Goal: Complete application form

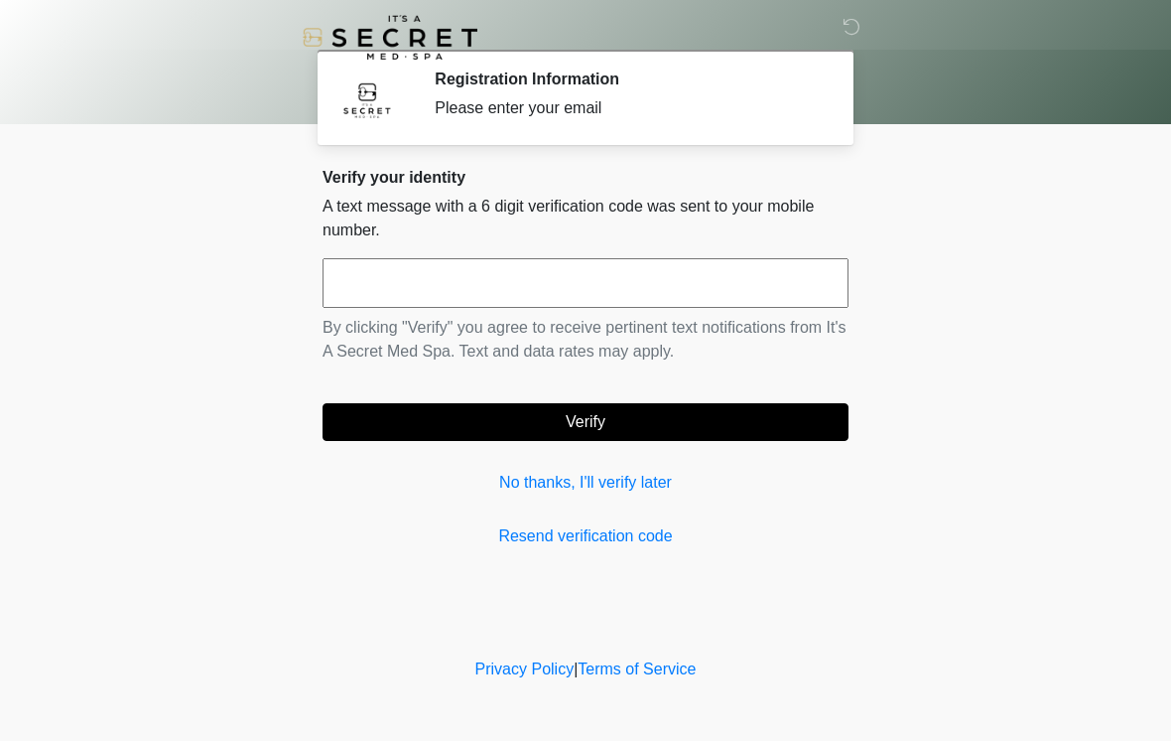
click at [620, 475] on link "No thanks, I'll verify later" at bounding box center [586, 483] width 526 height 24
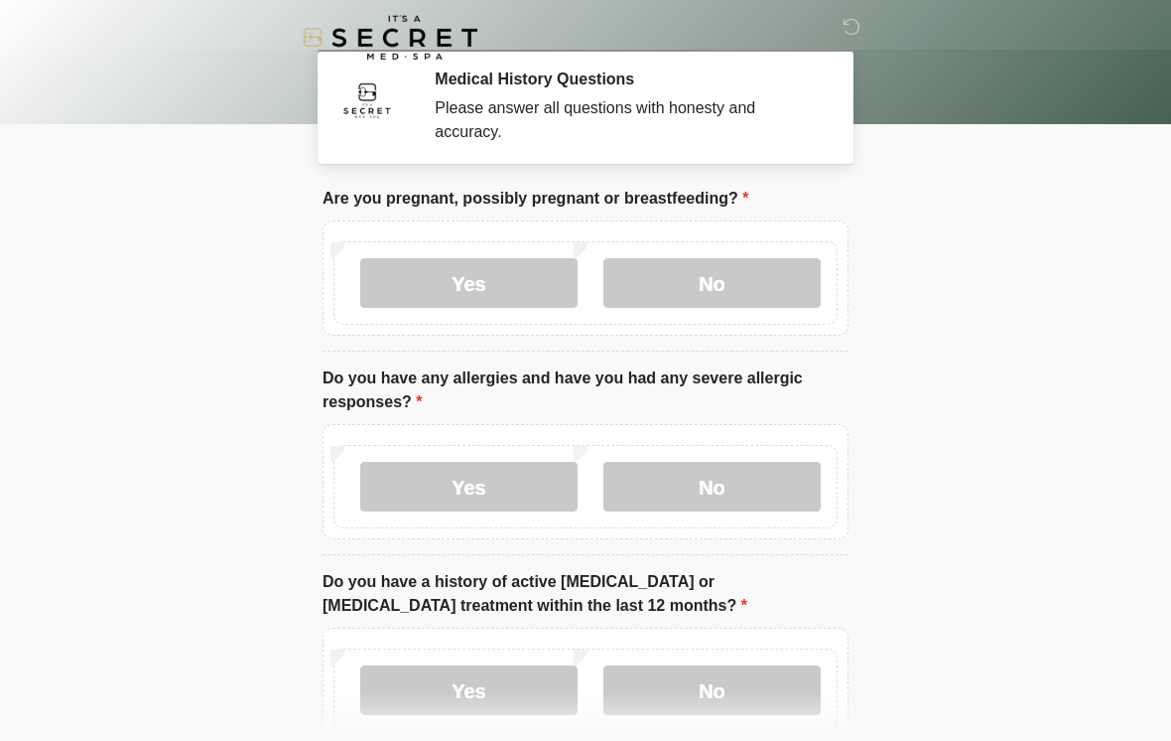
click at [665, 283] on label "No" at bounding box center [712, 283] width 217 height 50
click at [720, 487] on label "No" at bounding box center [712, 487] width 217 height 50
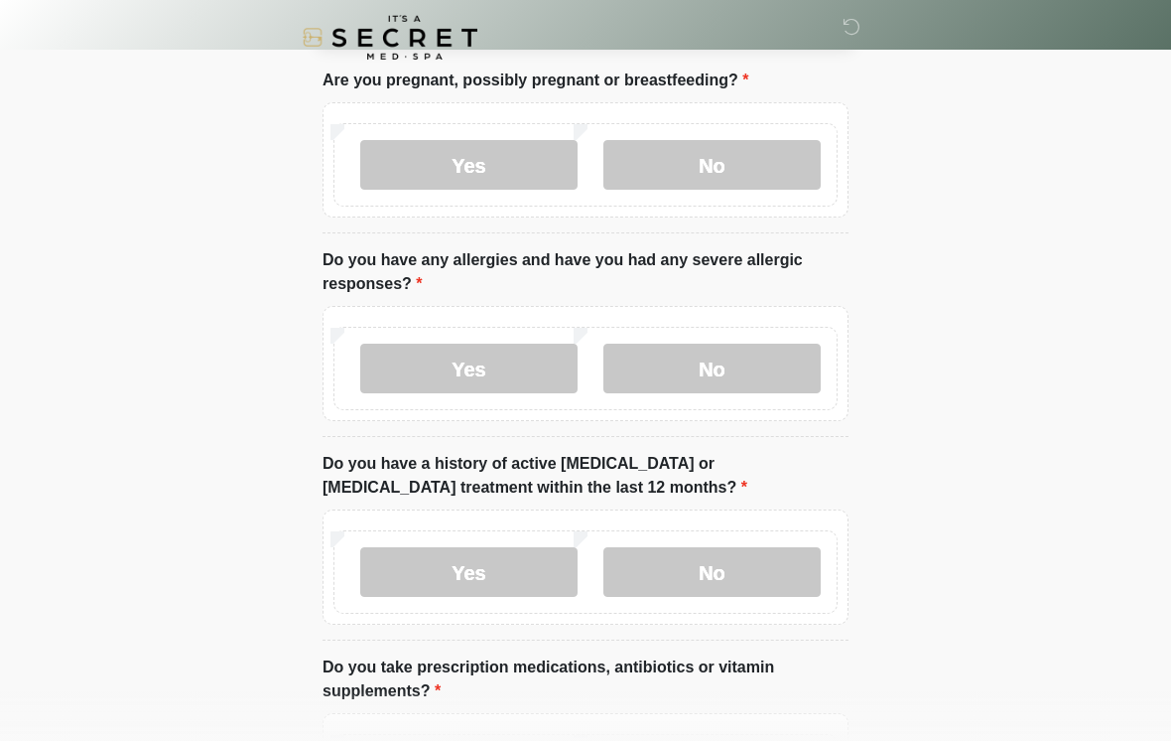
scroll to position [132, 0]
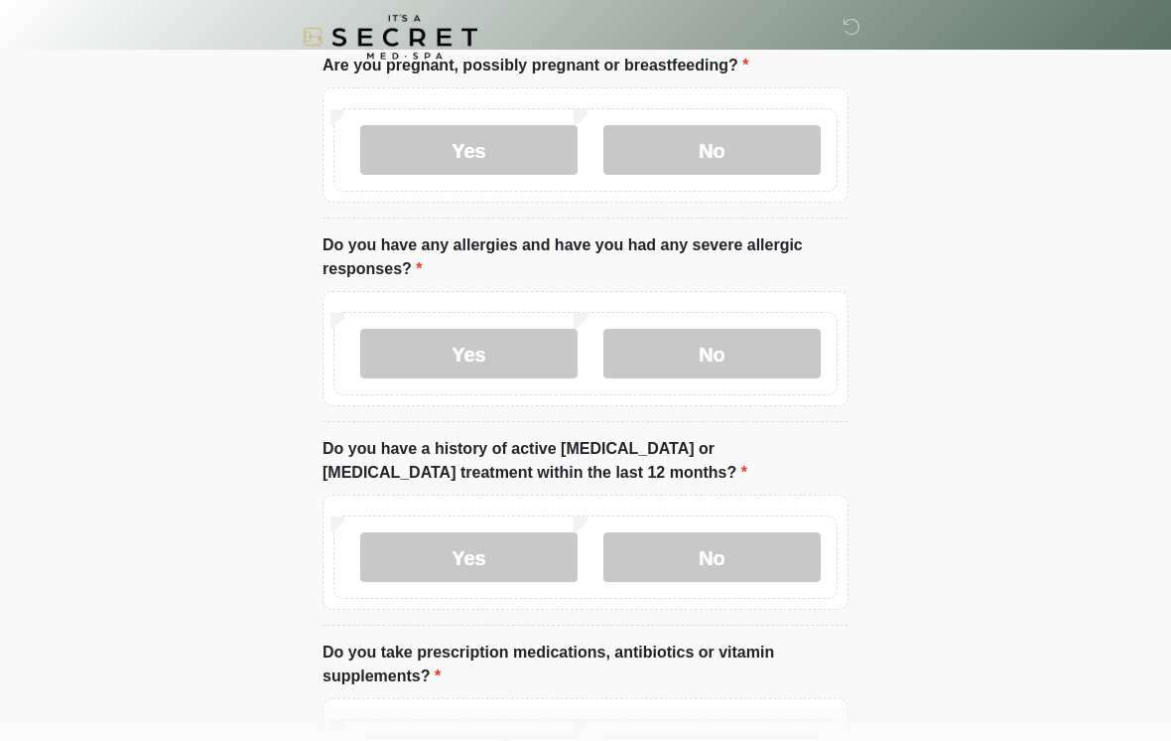
click at [703, 555] on label "No" at bounding box center [712, 558] width 217 height 50
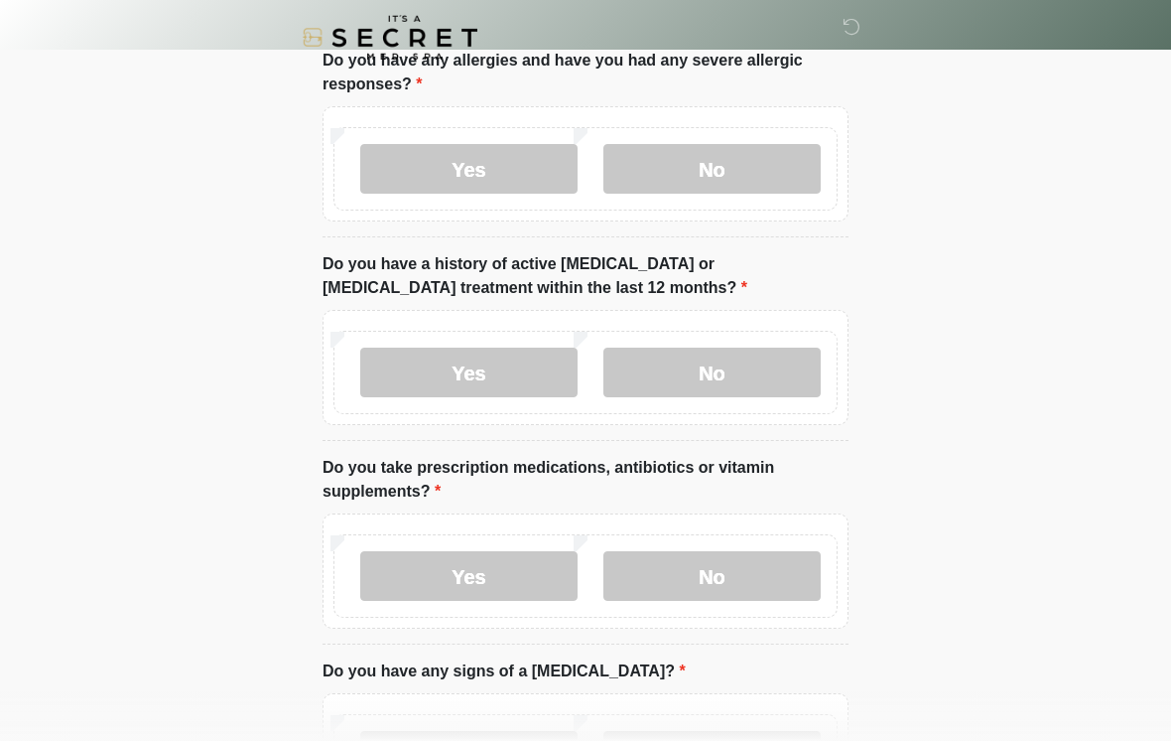
scroll to position [319, 0]
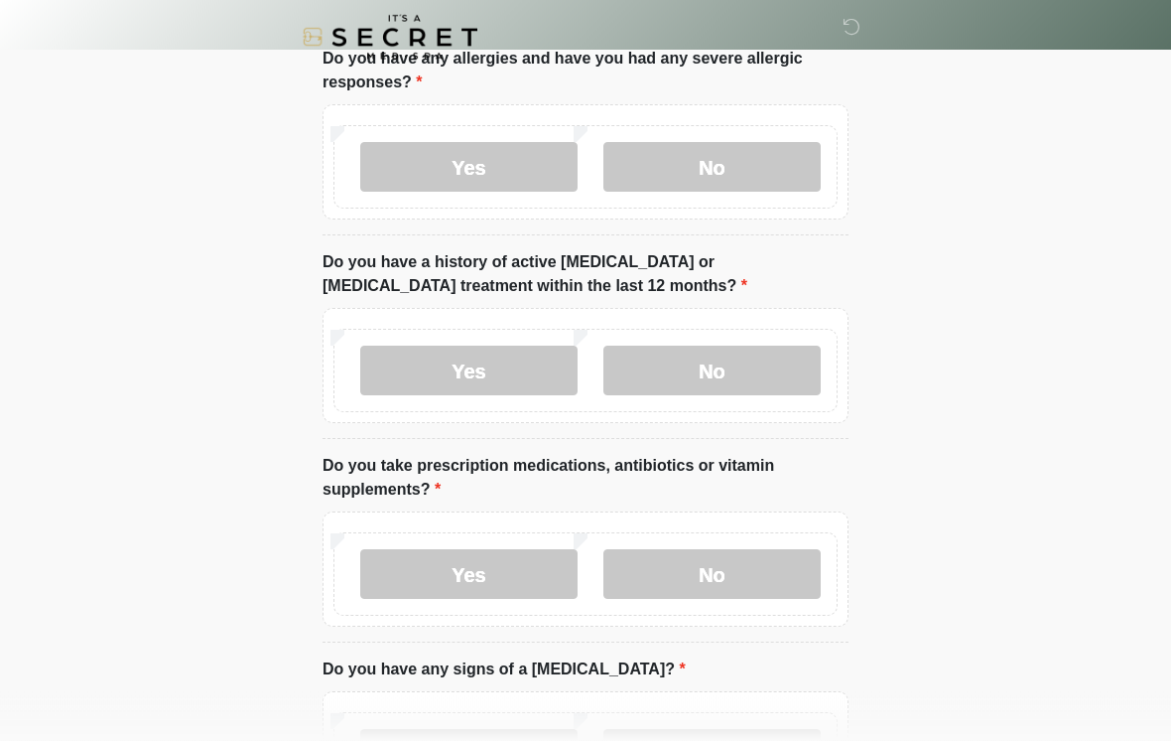
click at [489, 571] on label "Yes" at bounding box center [468, 575] width 217 height 50
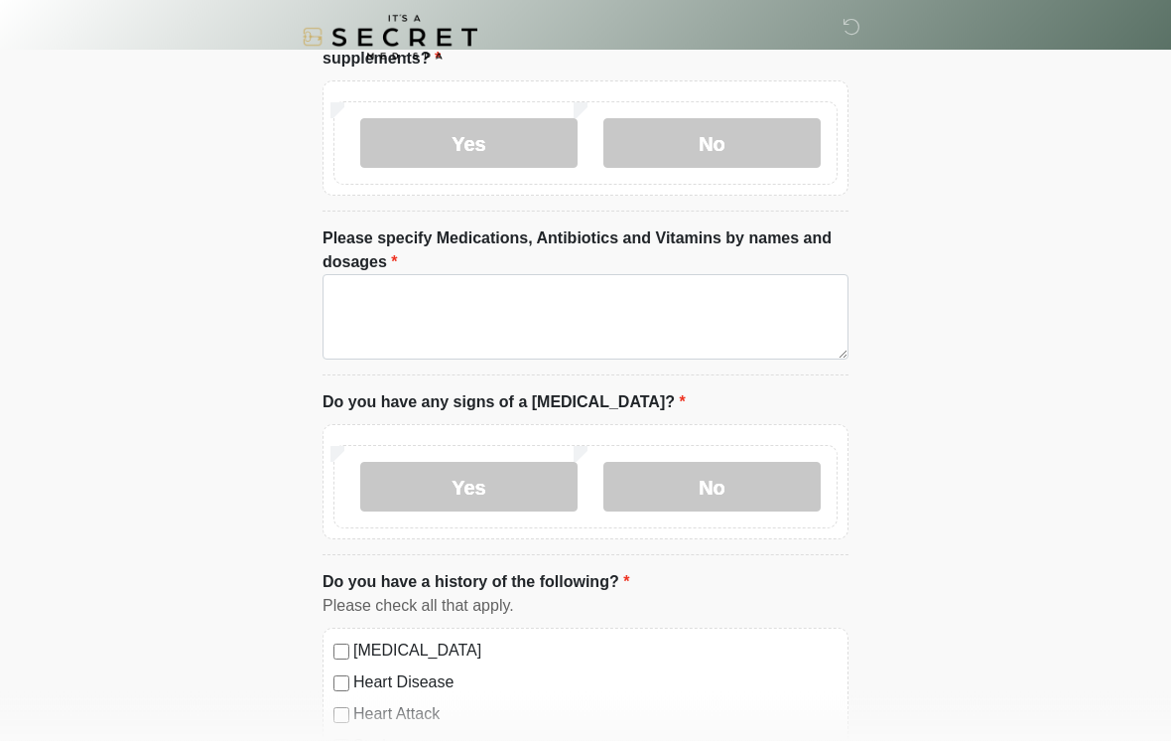
scroll to position [752, 0]
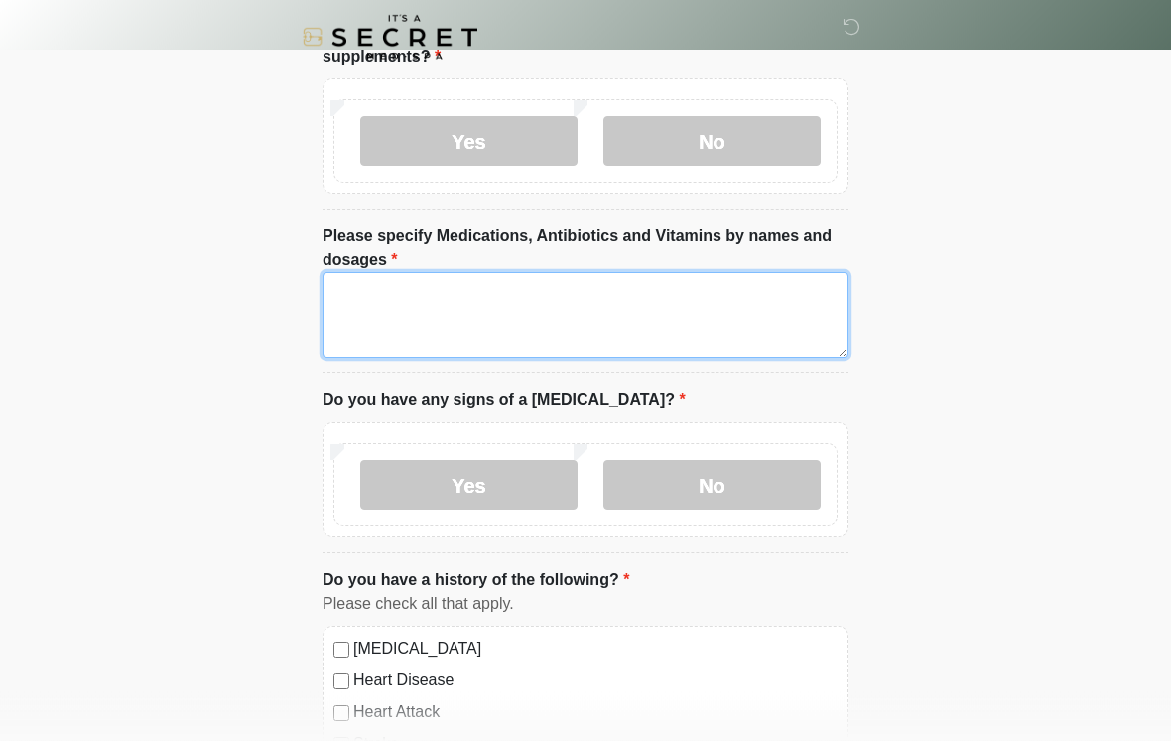
click at [520, 292] on textarea "Please specify Medications, Antibiotics and Vitamins by names and dosages" at bounding box center [586, 315] width 526 height 85
type textarea "**"
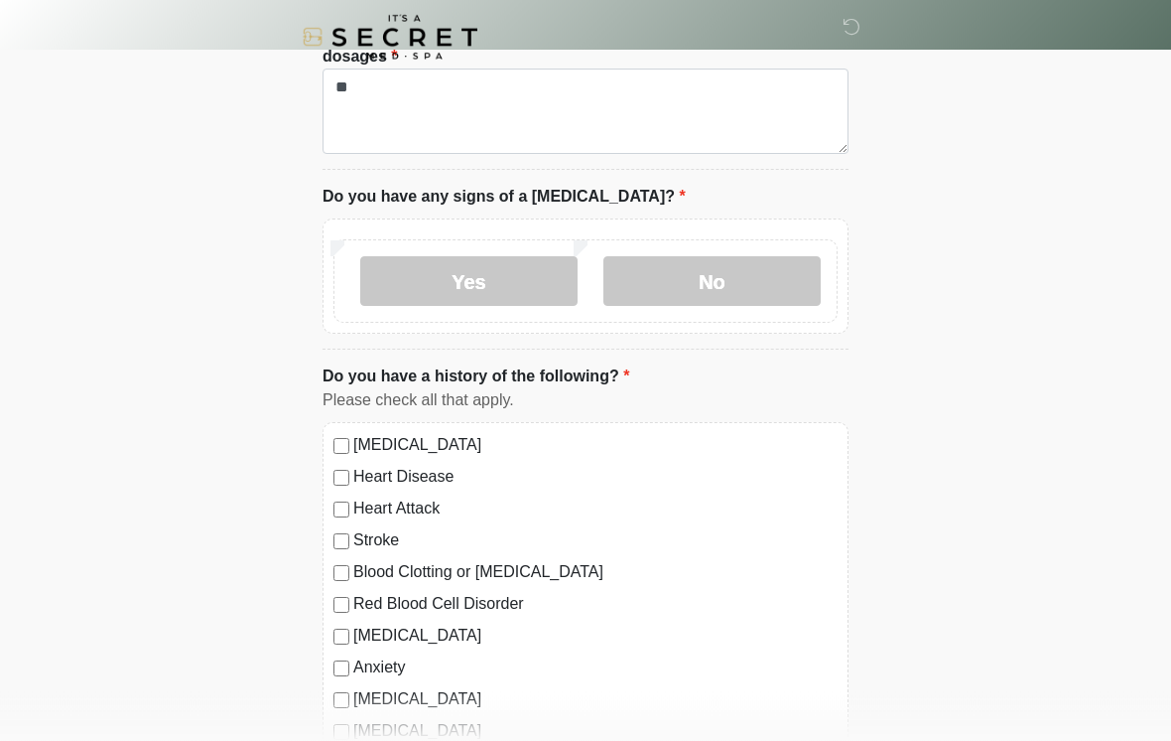
scroll to position [954, 0]
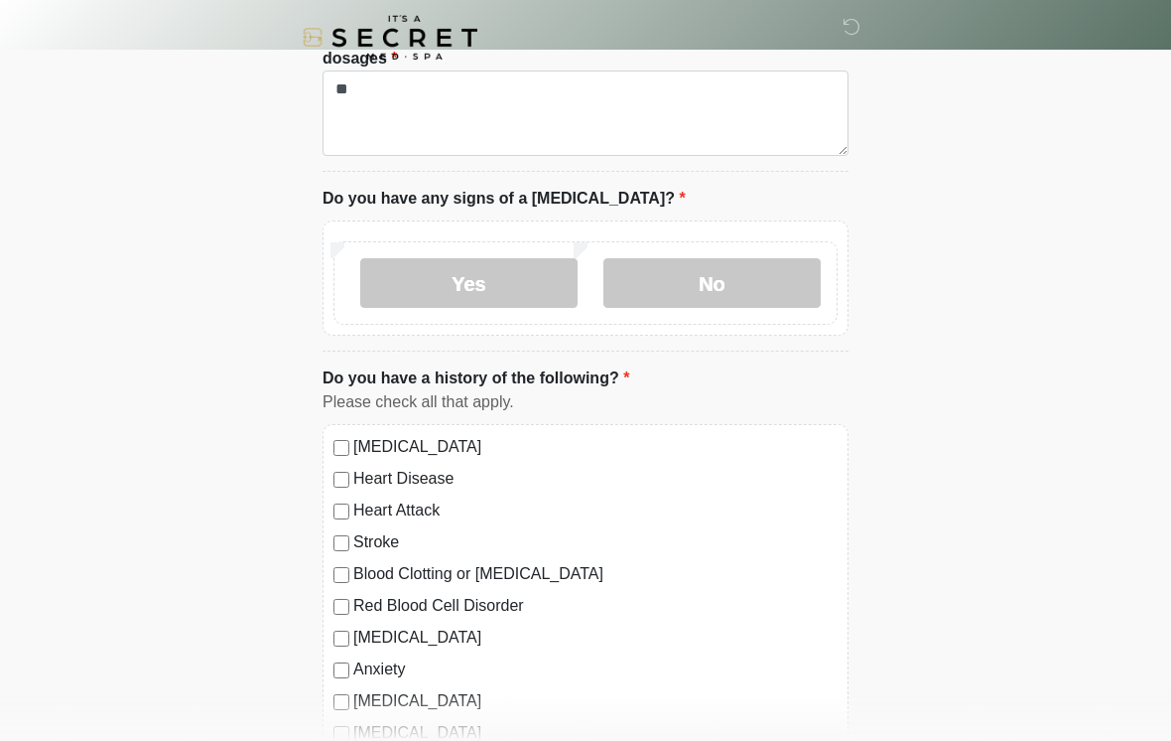
click at [701, 298] on label "No" at bounding box center [712, 283] width 217 height 50
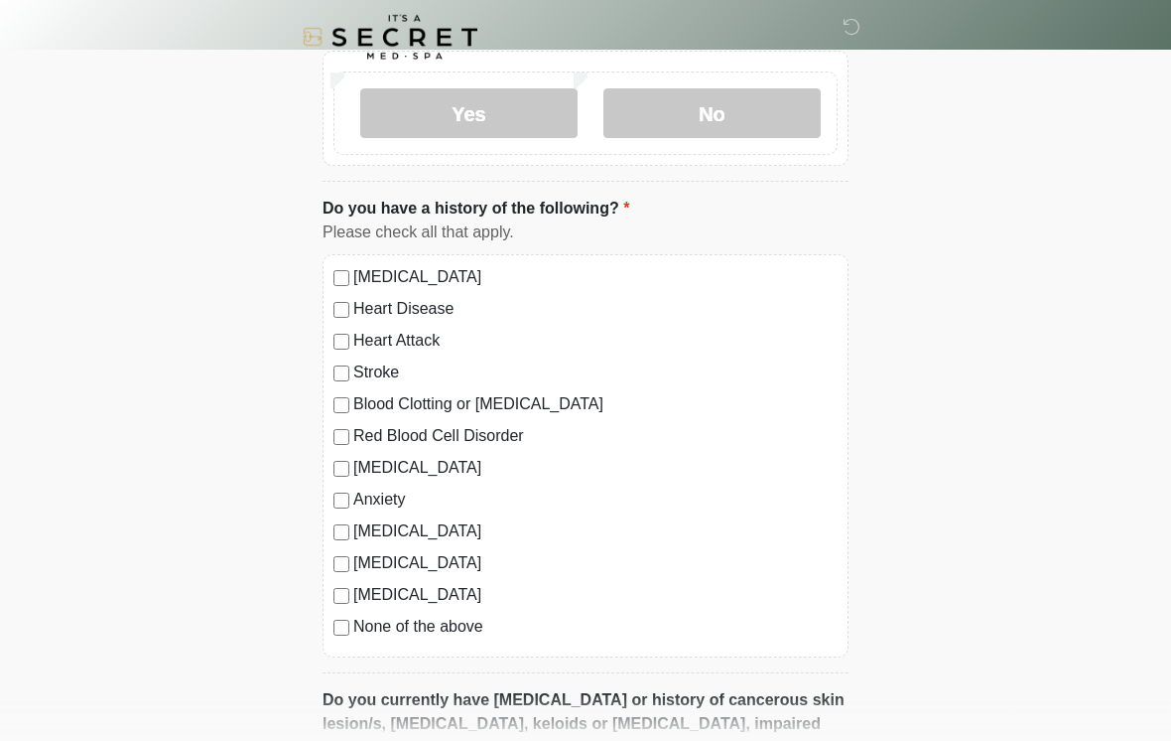
scroll to position [1130, 0]
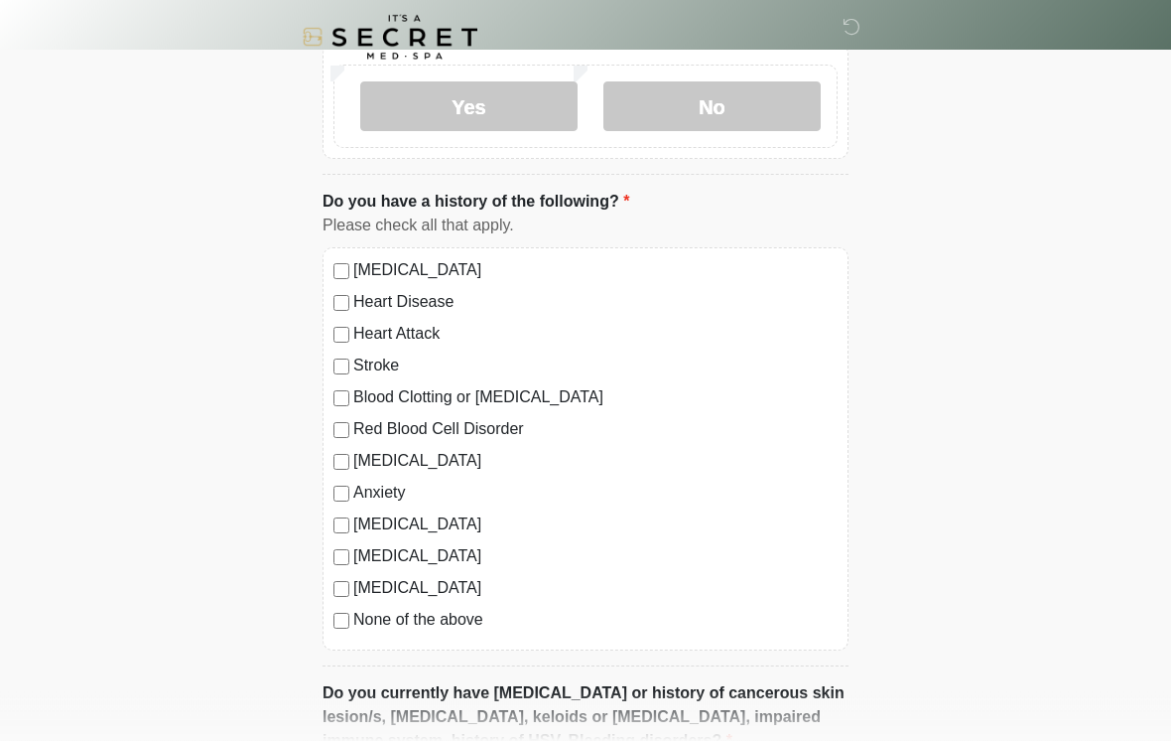
click at [327, 620] on div "High Blood Pressure Heart Disease Heart Attack Stroke Blood Clotting or Bleedin…" at bounding box center [586, 449] width 526 height 403
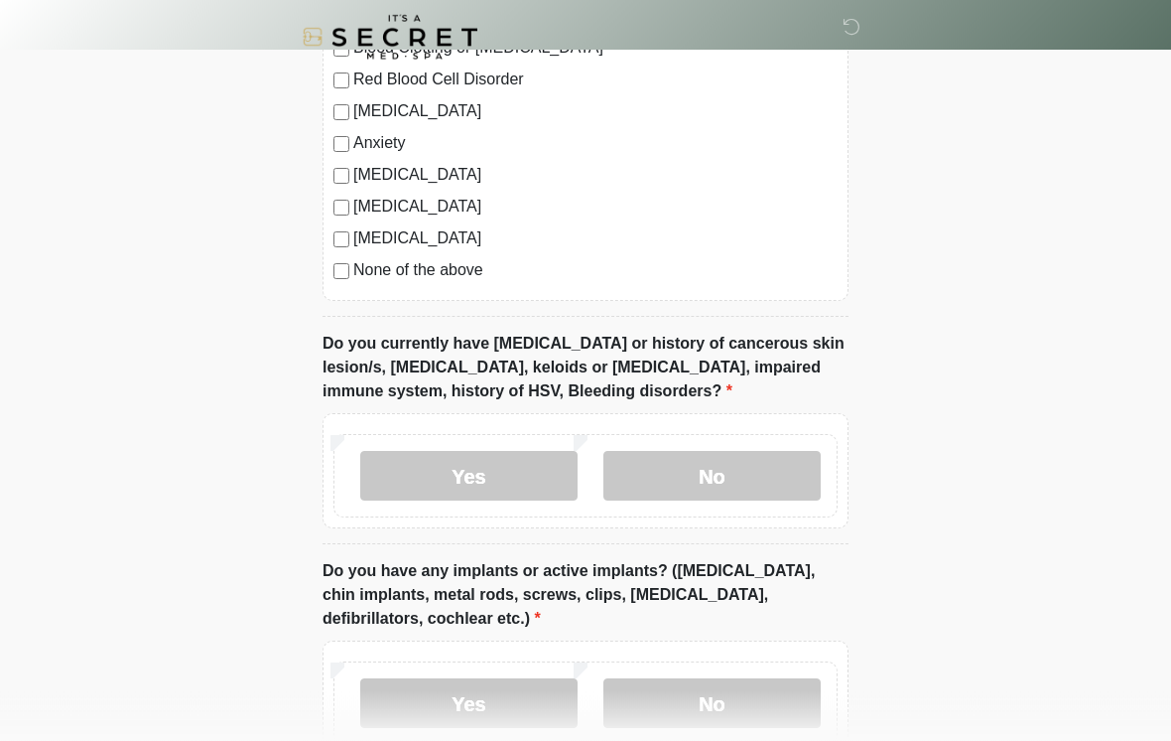
scroll to position [1480, 0]
click at [659, 451] on label "No" at bounding box center [712, 476] width 217 height 50
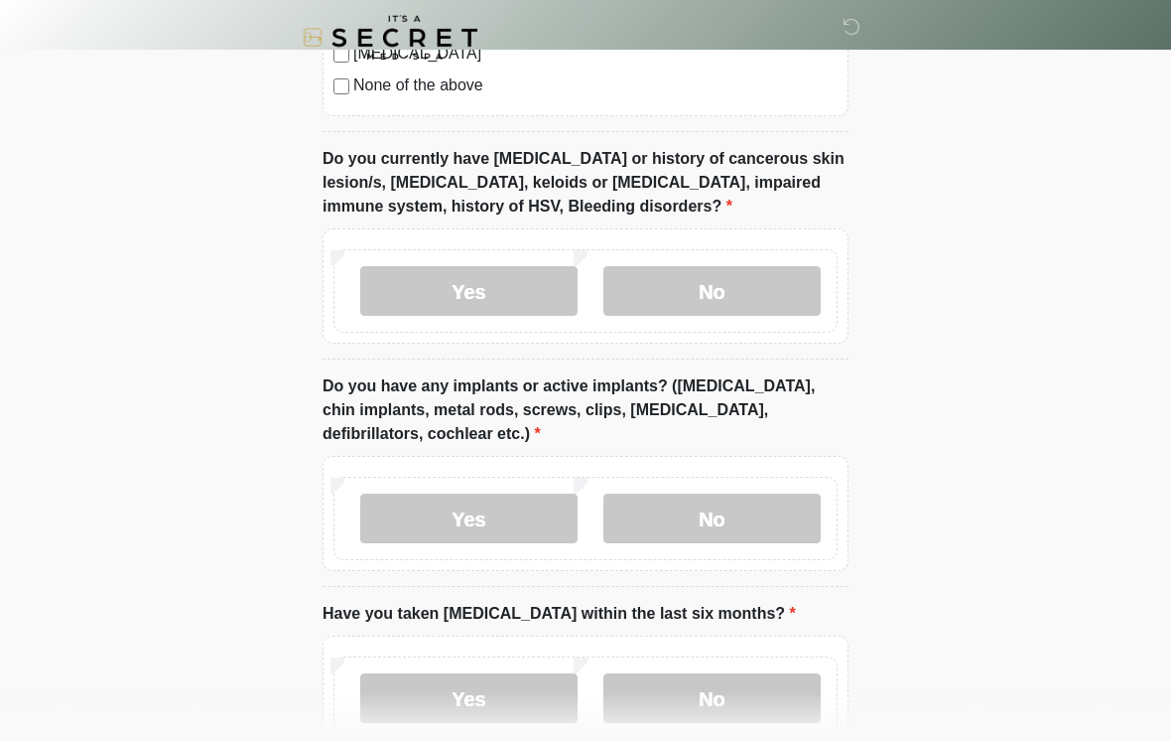
scroll to position [1665, 0]
click at [676, 528] on label "No" at bounding box center [712, 518] width 217 height 50
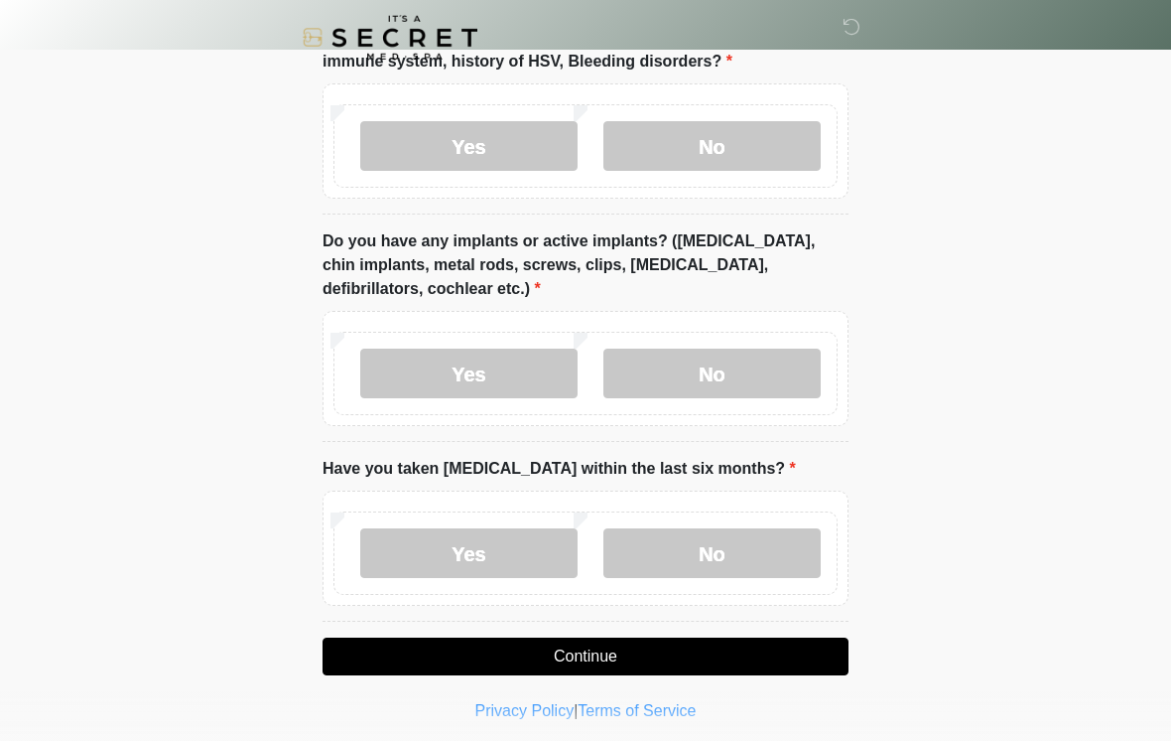
scroll to position [1816, 0]
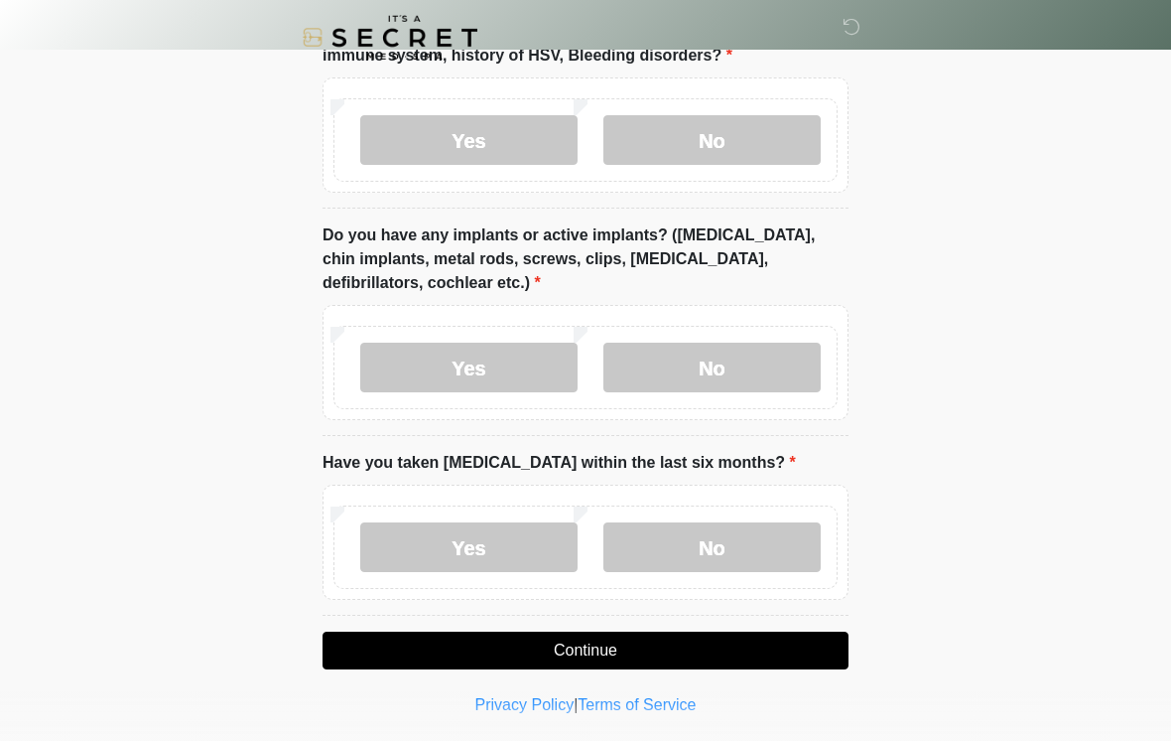
click at [698, 556] on label "No" at bounding box center [712, 547] width 217 height 50
click at [332, 652] on button "Continue" at bounding box center [586, 650] width 526 height 38
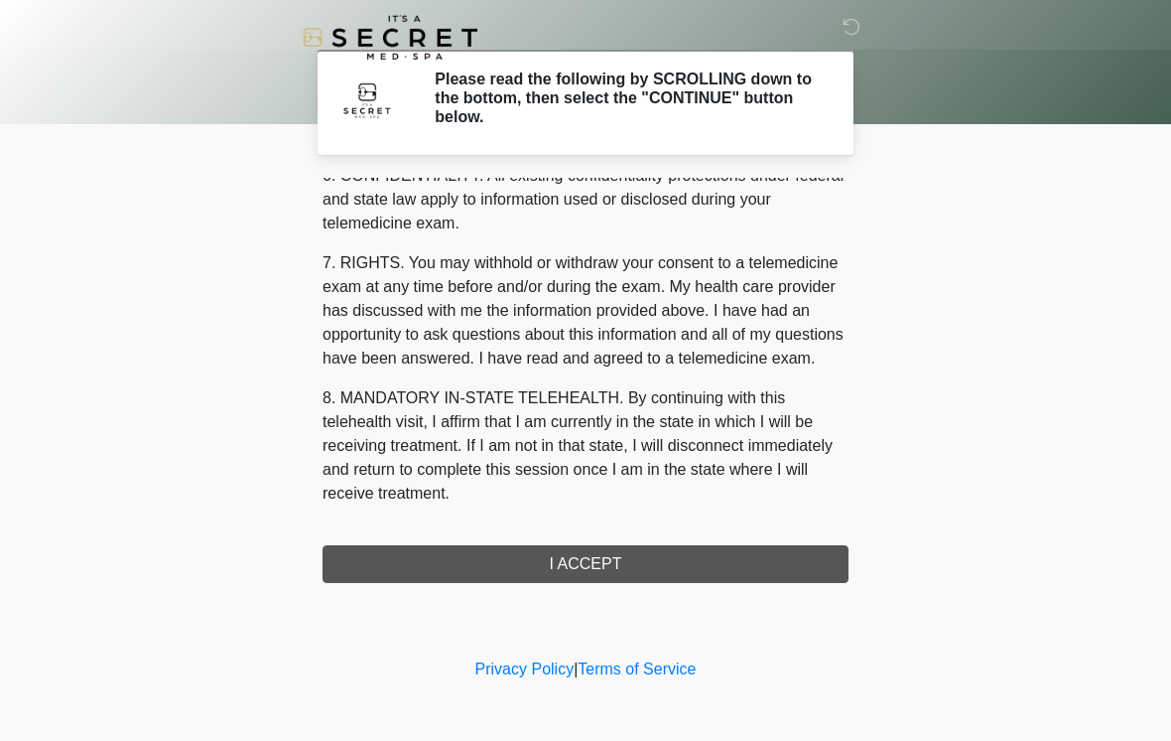
scroll to position [808, 0]
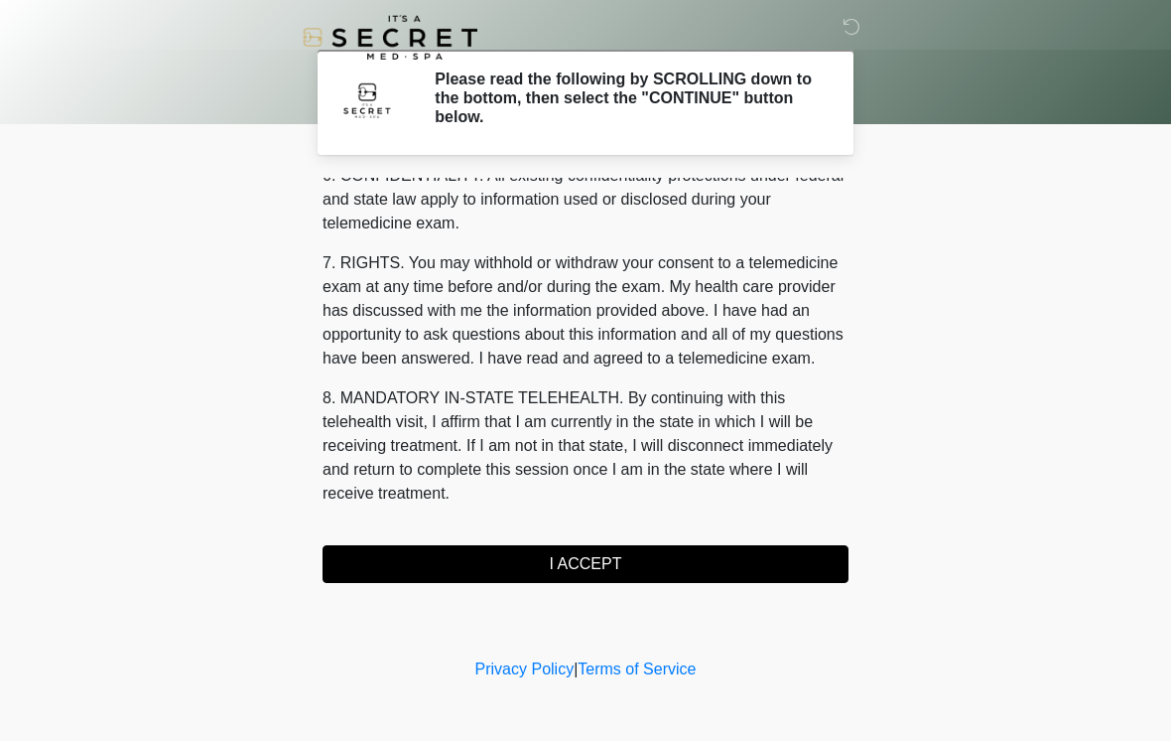
click at [623, 554] on button "I ACCEPT" at bounding box center [586, 564] width 526 height 38
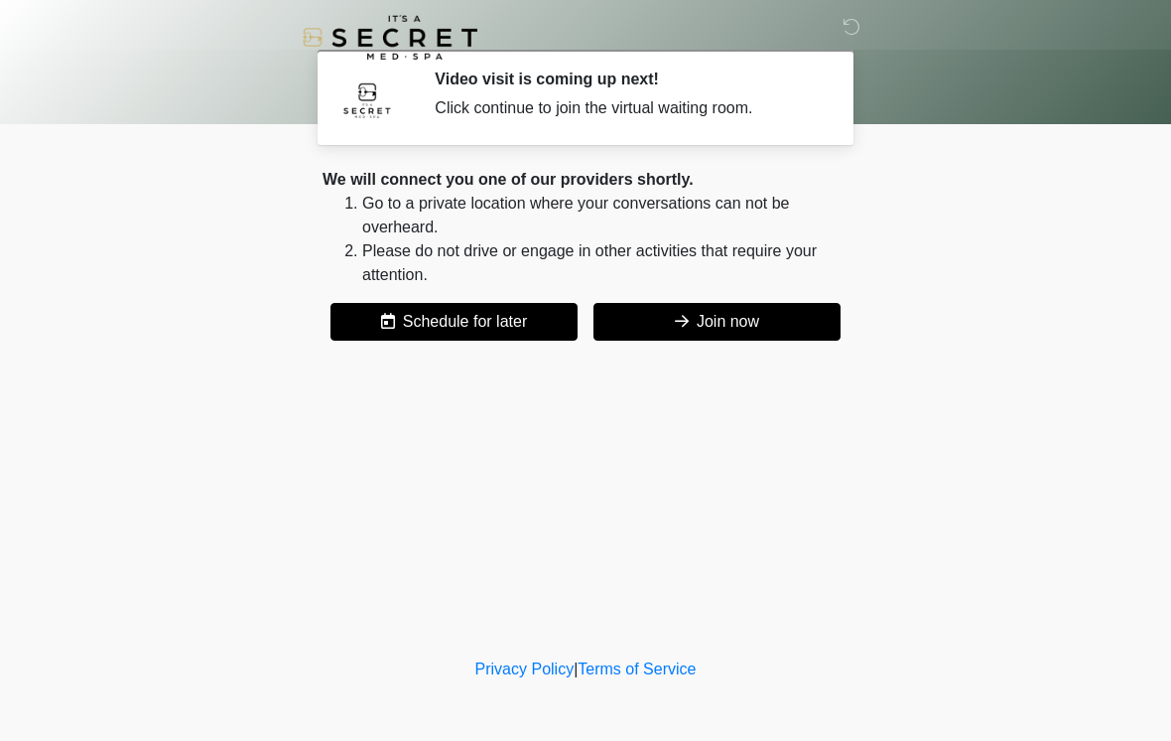
click at [737, 313] on button "Join now" at bounding box center [717, 322] width 247 height 38
